Goal: Task Accomplishment & Management: Complete application form

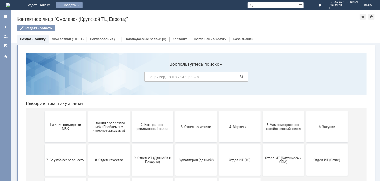
click at [82, 6] on div "Создать" at bounding box center [69, 5] width 26 height 6
click at [96, 17] on link "Заявка" at bounding box center [76, 15] width 39 height 6
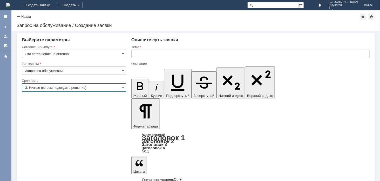
click at [83, 84] on input "3. Низкая (готовы подождать решение)" at bounding box center [74, 87] width 104 height 8
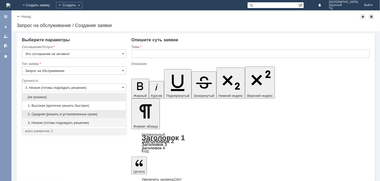
click at [83, 114] on span "2. Средняя (решить в установленные сроки)" at bounding box center [74, 114] width 98 height 4
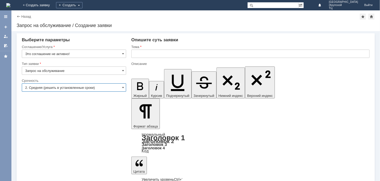
type input "2. Средняя (решить в установленные сроки)"
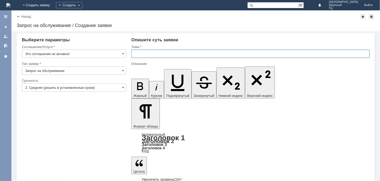
click at [152, 54] on input "text" at bounding box center [250, 54] width 238 height 8
type input "прошу удалить отложенные чеки"
